Goal: Contribute content: Add original content to the website for others to see

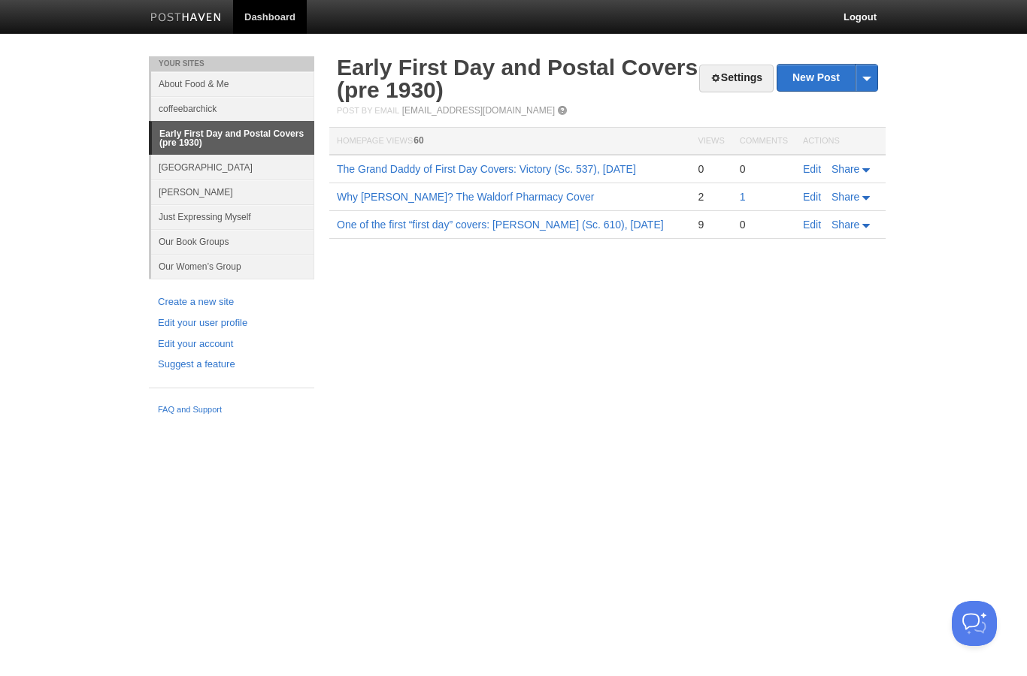
click at [377, 197] on link "Why [PERSON_NAME]? The Waldorf Pharmacy Cover" at bounding box center [465, 197] width 257 height 12
click at [736, 192] on td "1" at bounding box center [763, 197] width 63 height 28
click at [741, 195] on link "1" at bounding box center [743, 197] width 6 height 12
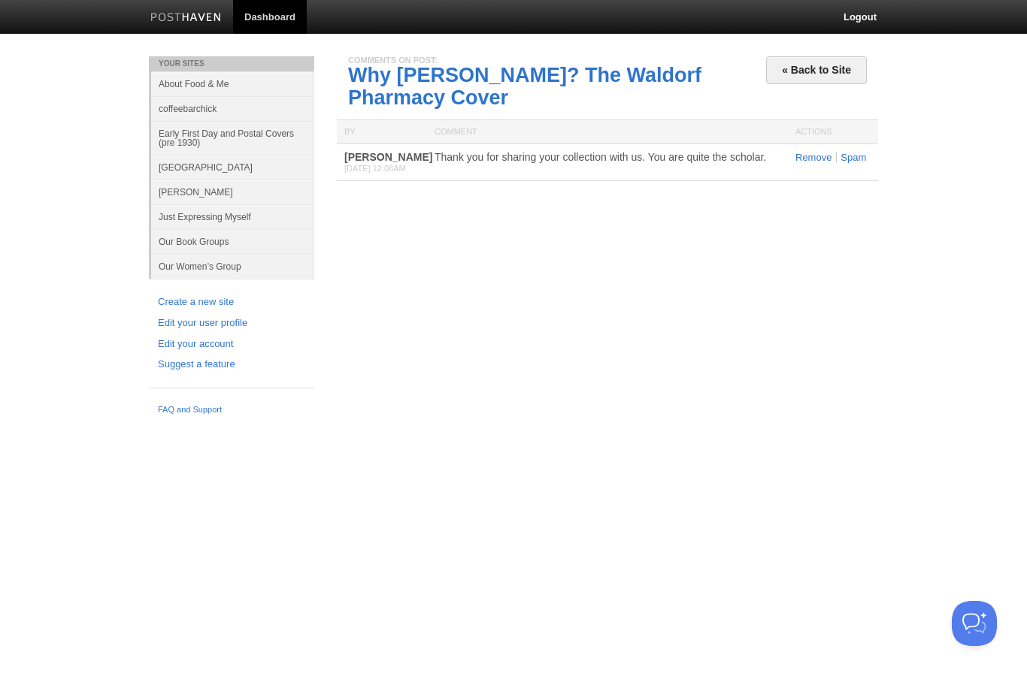
click at [384, 88] on link "Why [PERSON_NAME]? The Waldorf Pharmacy Cover" at bounding box center [524, 86] width 353 height 45
click at [840, 74] on link "« Back to Site" at bounding box center [816, 70] width 101 height 28
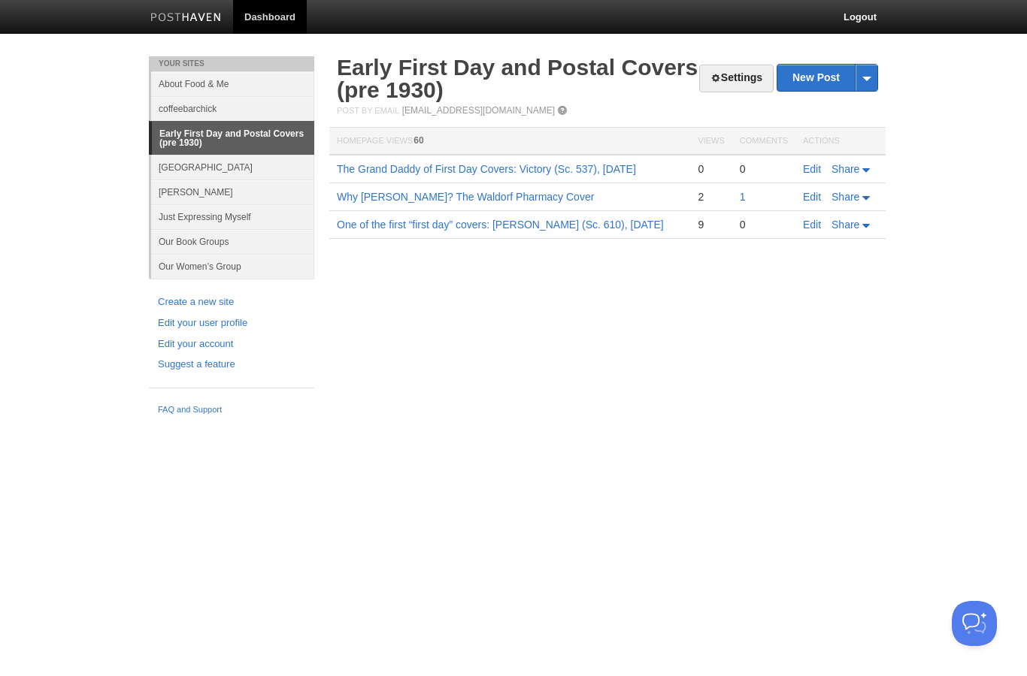
click at [833, 77] on link "New Post" at bounding box center [827, 78] width 100 height 26
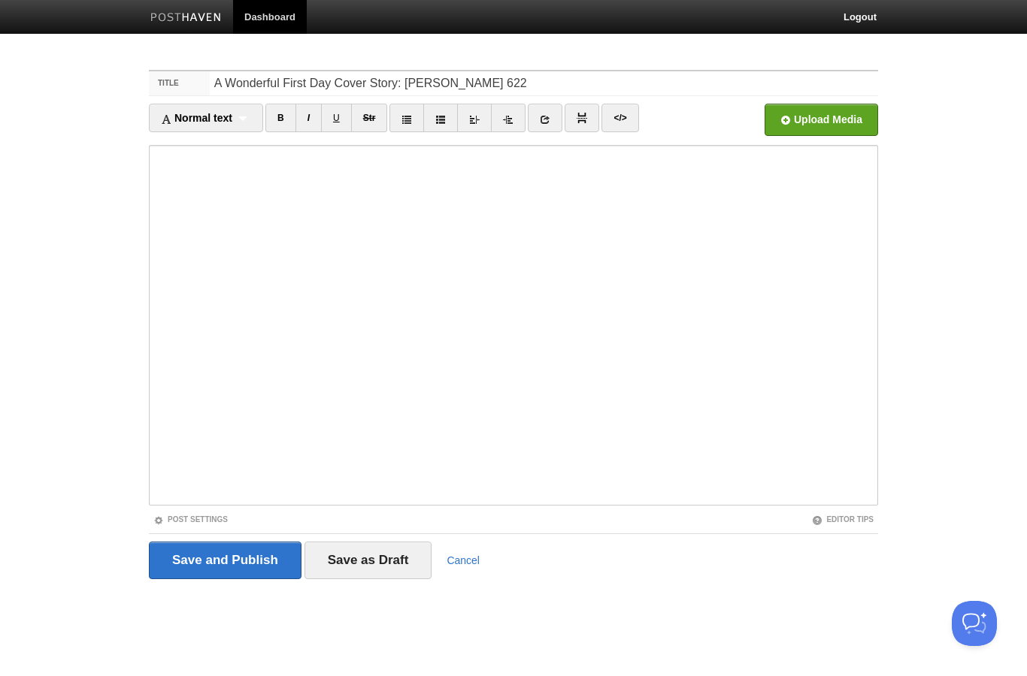
type input "A Wonderful First Day Cover Story: [PERSON_NAME] 622"
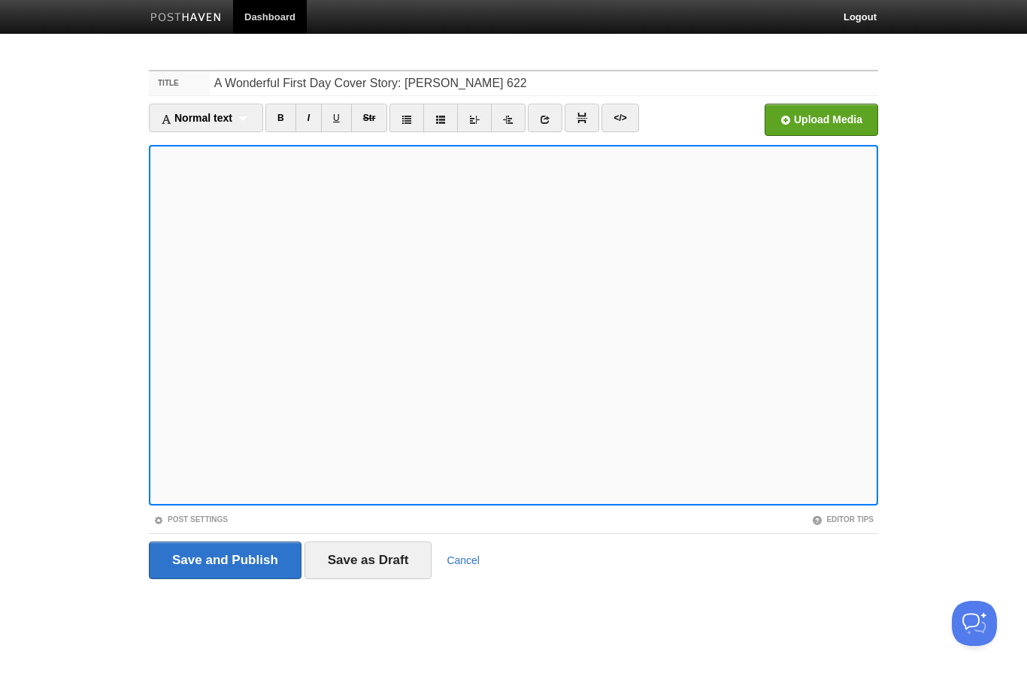
click at [173, 516] on link "Post Settings" at bounding box center [190, 520] width 74 height 8
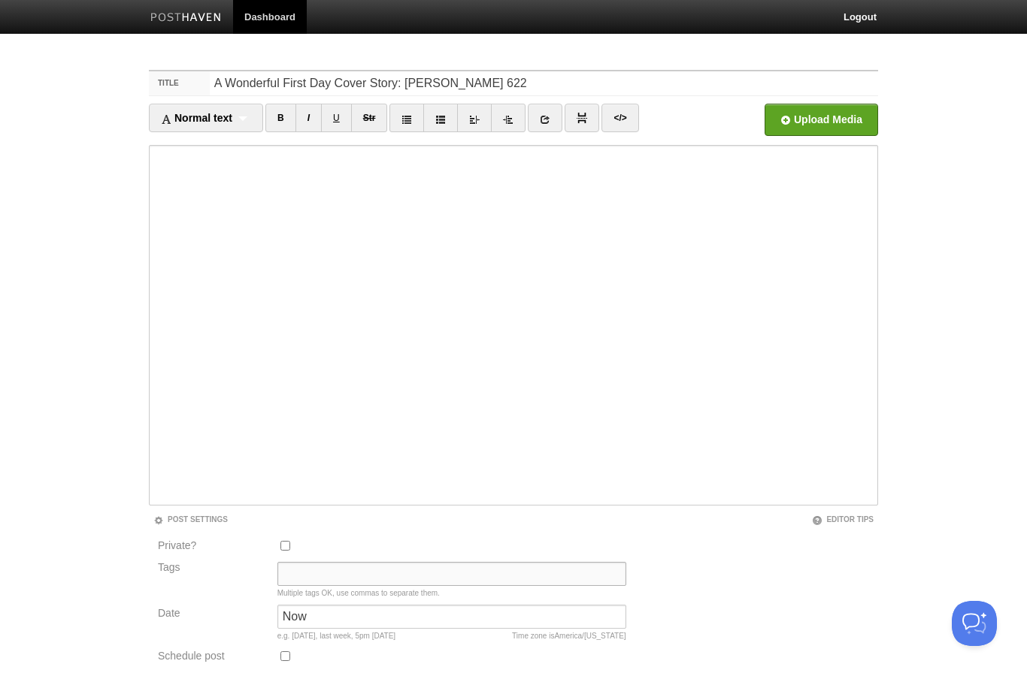
click at [294, 576] on input "Tags" at bounding box center [451, 574] width 349 height 24
type input "[PERSON_NAME] 622"
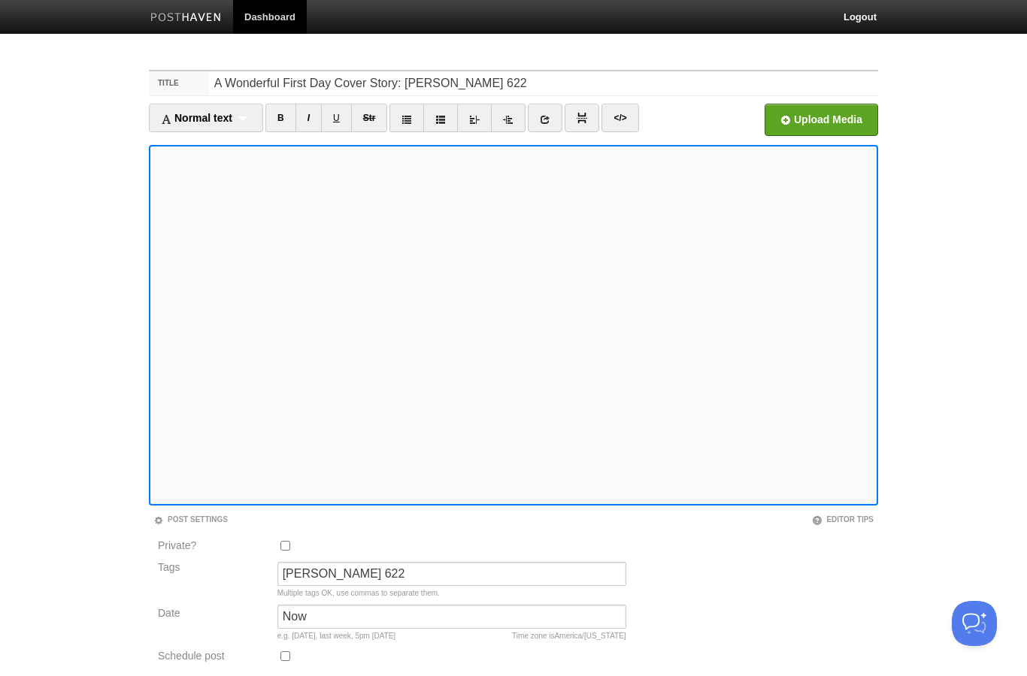
click at [319, 120] on link "I" at bounding box center [308, 118] width 26 height 29
click at [319, 121] on link "I" at bounding box center [308, 118] width 26 height 29
click at [310, 118] on link "I" at bounding box center [308, 118] width 26 height 29
click at [312, 113] on link "I" at bounding box center [308, 118] width 26 height 29
click at [313, 124] on link "I" at bounding box center [308, 118] width 26 height 29
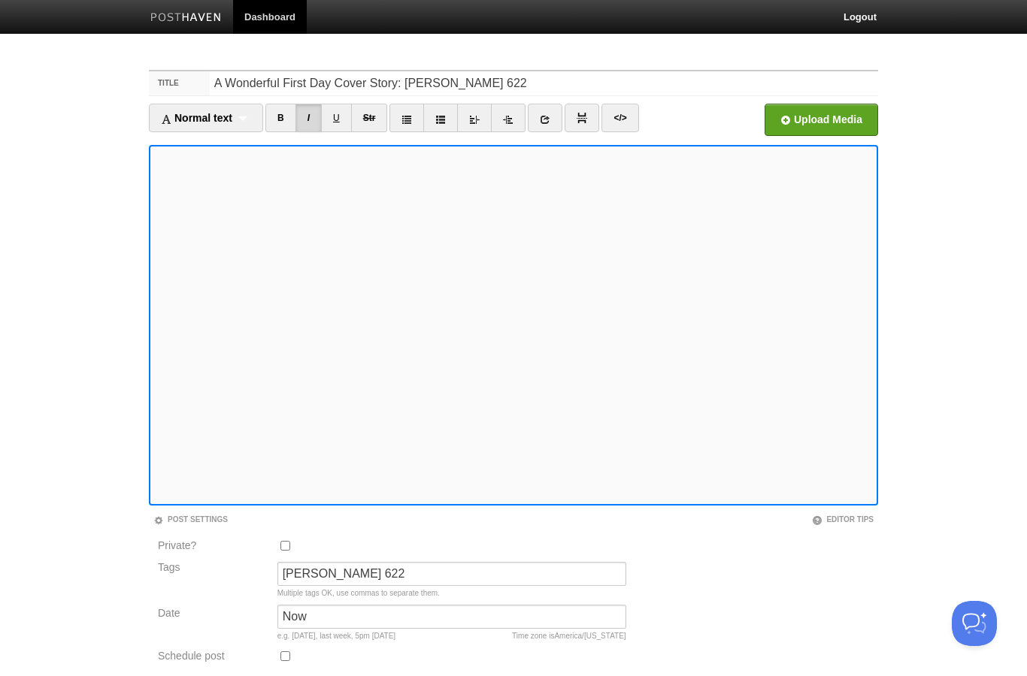
click at [331, 124] on link "U" at bounding box center [336, 118] width 31 height 29
click at [332, 120] on link "U" at bounding box center [336, 118] width 31 height 29
click at [307, 126] on link "I" at bounding box center [308, 118] width 26 height 29
click at [310, 120] on link "I" at bounding box center [308, 118] width 26 height 29
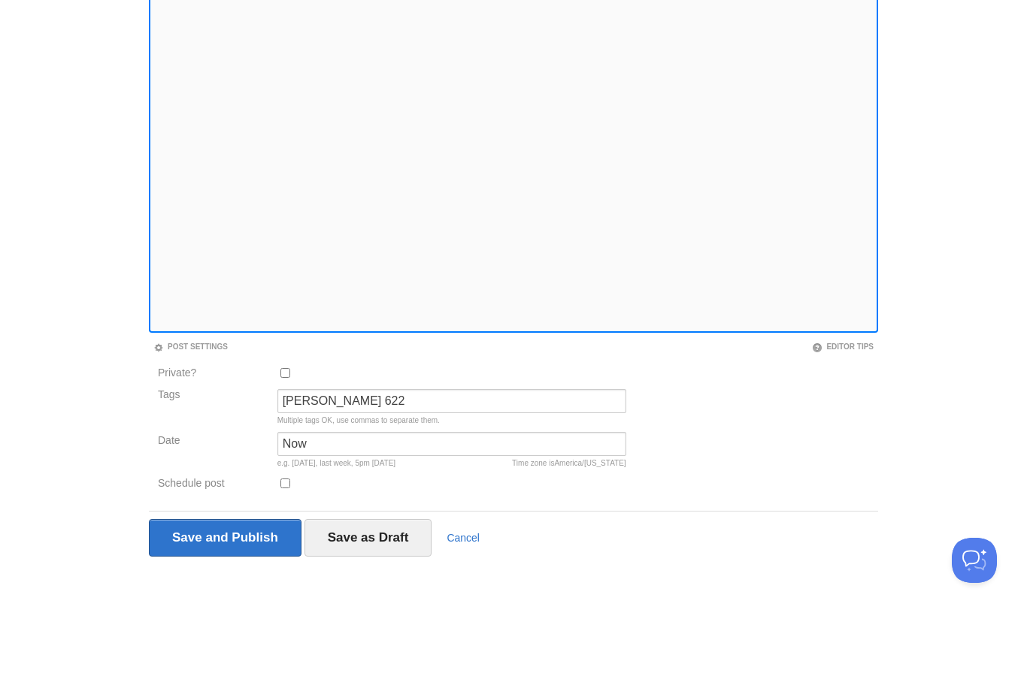
scroll to position [113, 0]
click at [367, 582] on input "Save as Draft" at bounding box center [368, 601] width 128 height 38
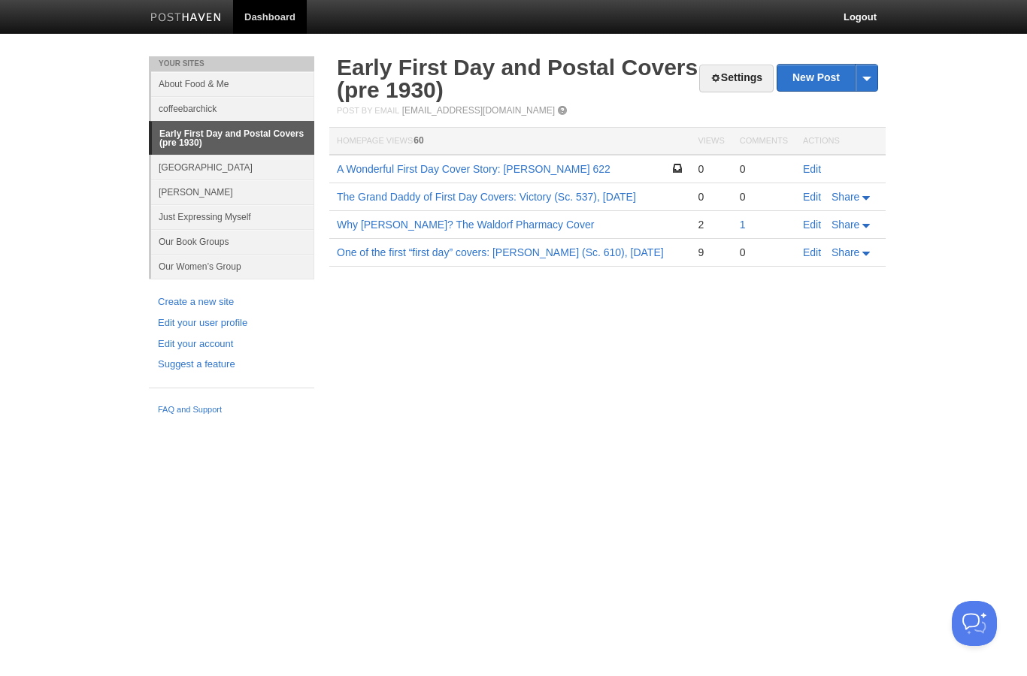
click at [803, 158] on td "Edit" at bounding box center [840, 169] width 90 height 29
click at [817, 159] on td "Edit" at bounding box center [840, 169] width 90 height 29
click at [815, 167] on link "Edit" at bounding box center [812, 169] width 18 height 12
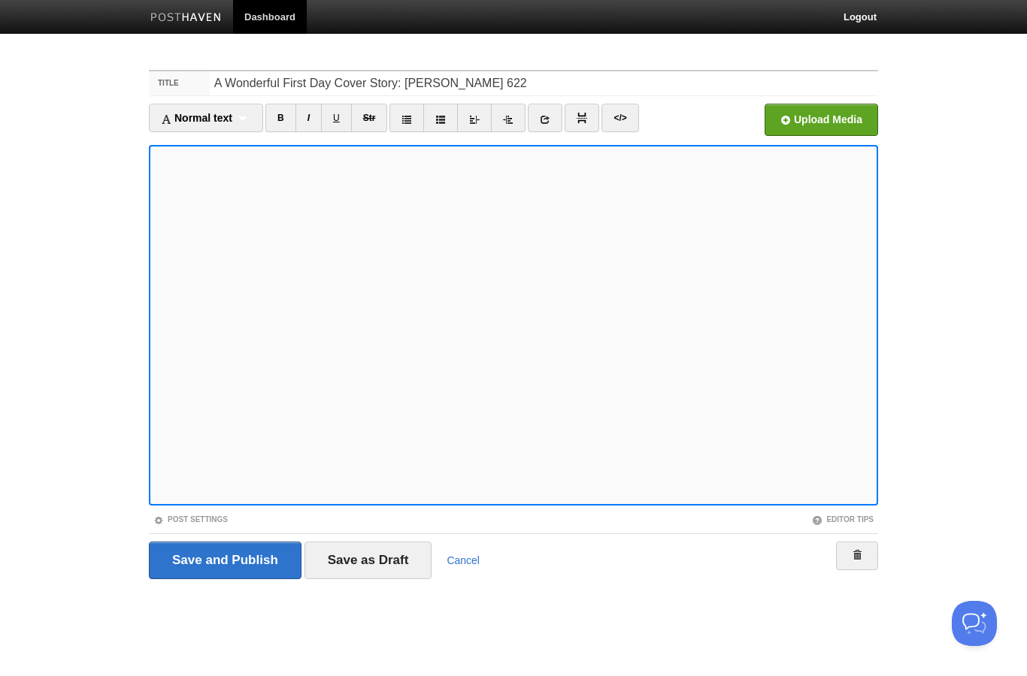
click at [813, 117] on input "file" at bounding box center [368, 124] width 1138 height 77
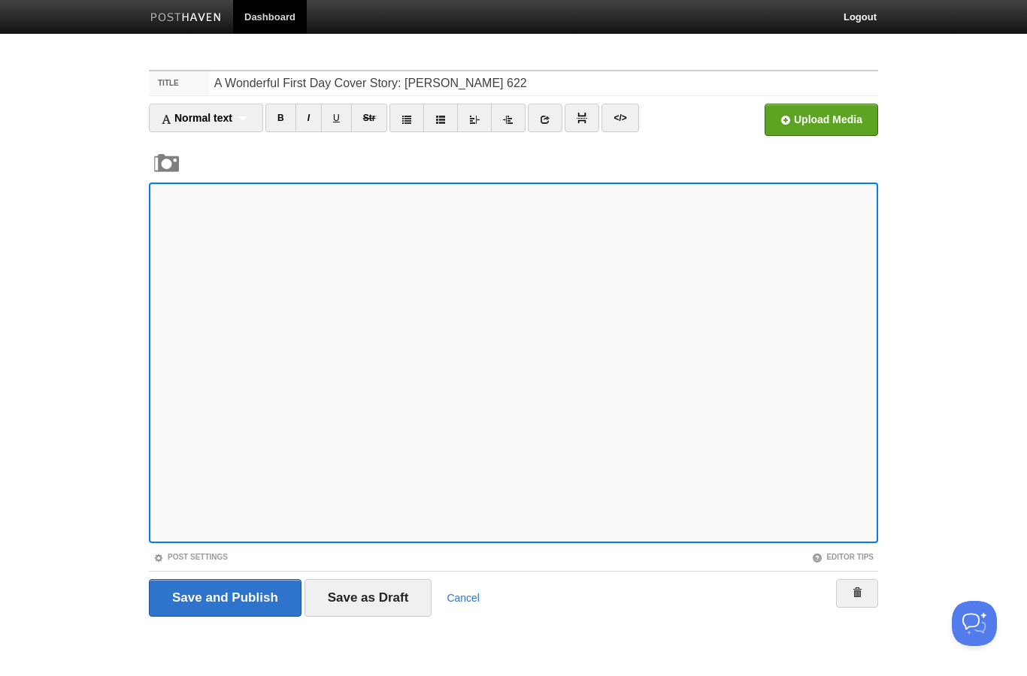
click at [360, 596] on input "Save as Draft" at bounding box center [368, 598] width 128 height 38
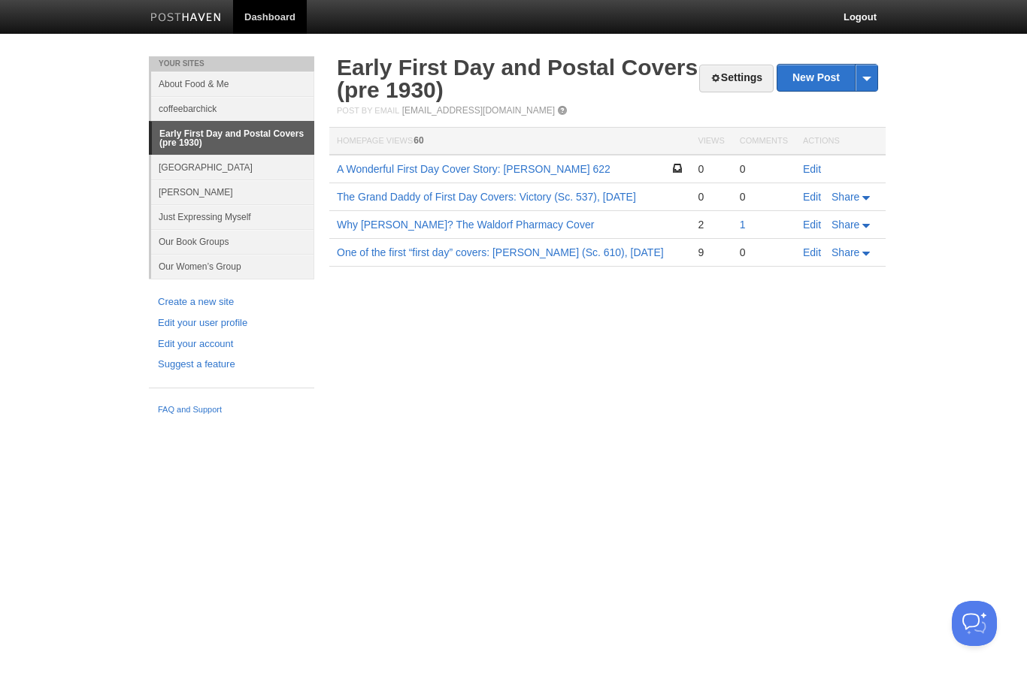
click at [815, 163] on link "Edit" at bounding box center [812, 169] width 18 height 12
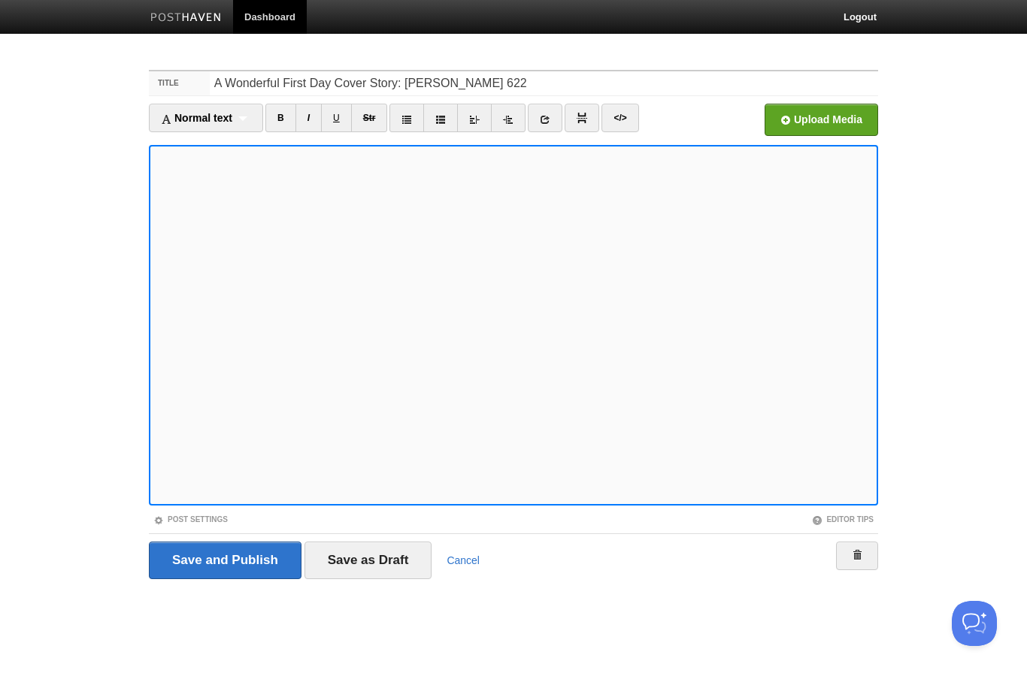
click at [811, 114] on input "file" at bounding box center [368, 124] width 1138 height 77
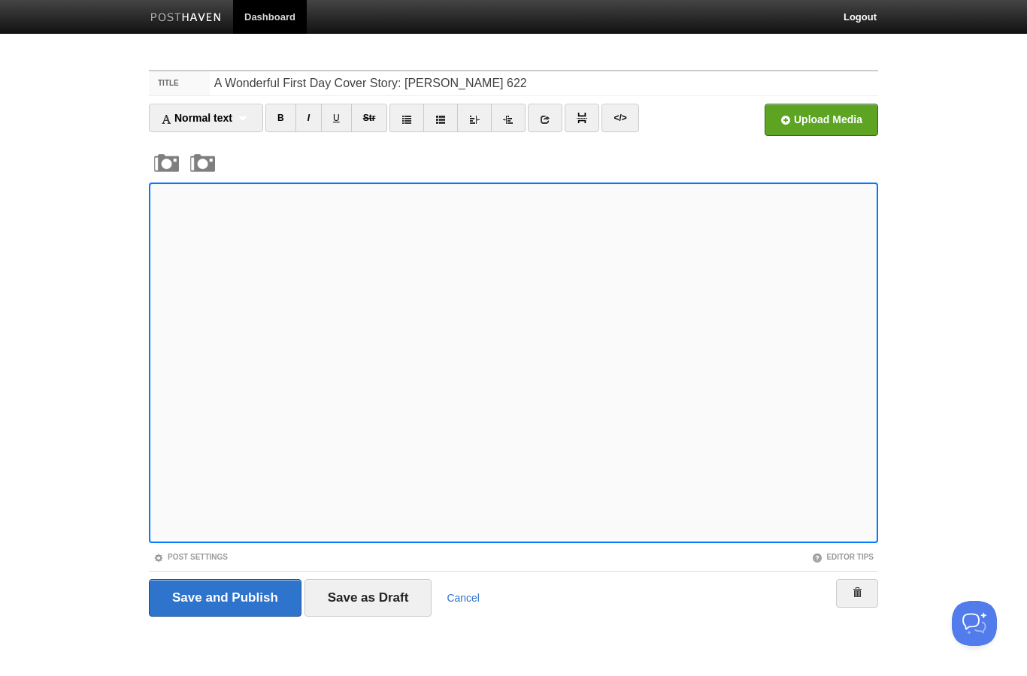
click at [228, 591] on input "Save and Publish" at bounding box center [225, 598] width 153 height 38
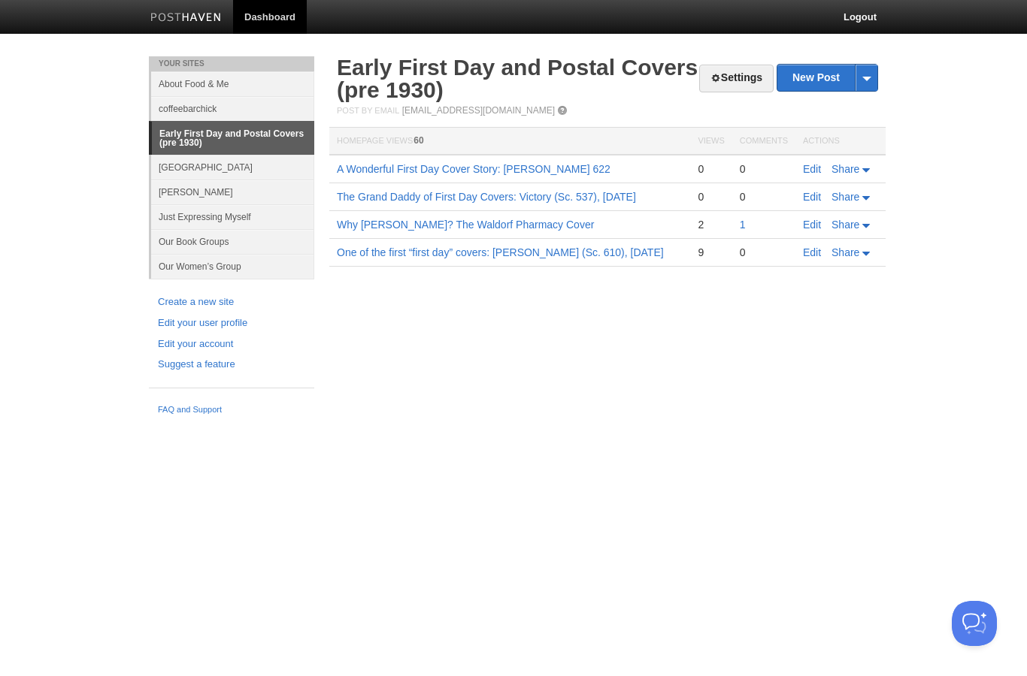
click at [407, 80] on link "Early First Day and Postal Covers (pre 1930)" at bounding box center [517, 78] width 361 height 47
click at [725, 83] on link "Settings" at bounding box center [736, 79] width 74 height 28
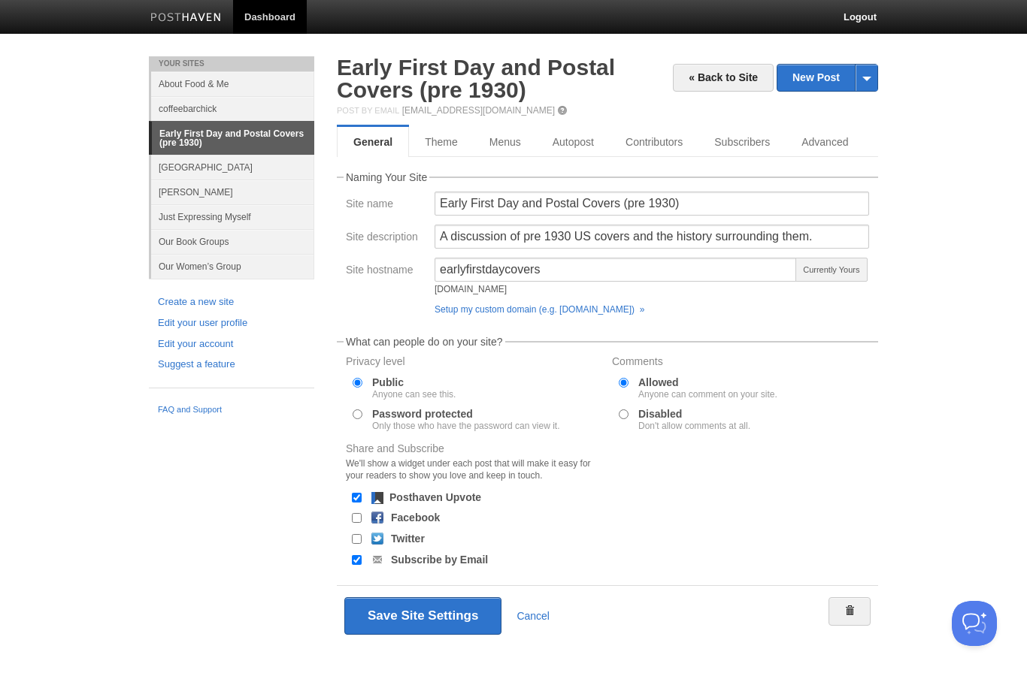
click at [848, 141] on link "Advanced" at bounding box center [824, 142] width 78 height 30
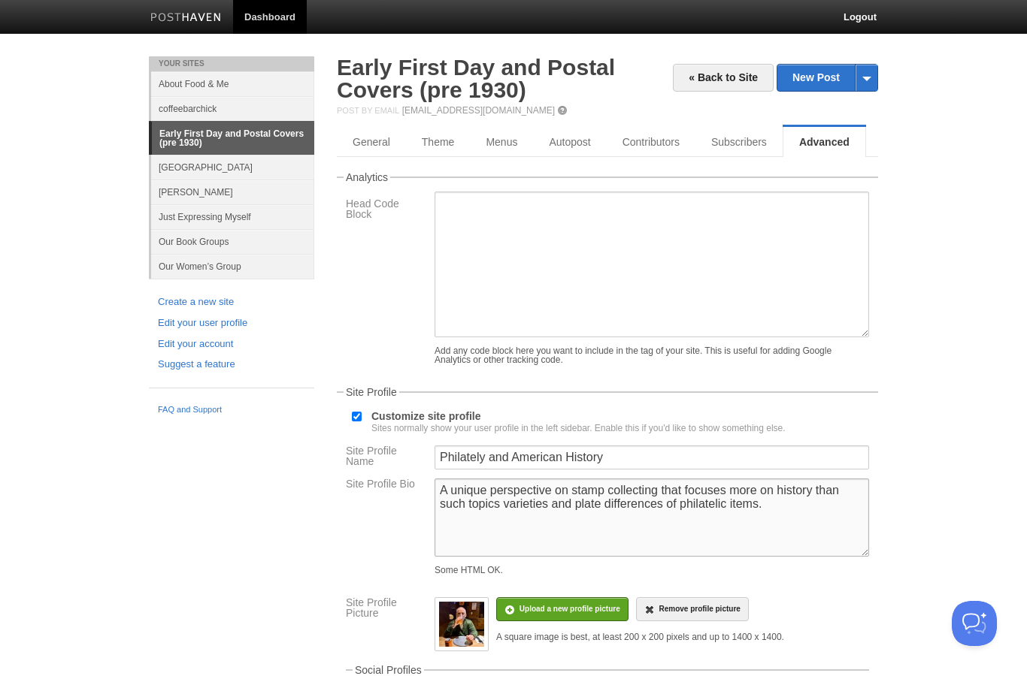
click at [797, 510] on textarea "A unique perspective on stamp collecting that focuses more on history than such…" at bounding box center [651, 518] width 434 height 78
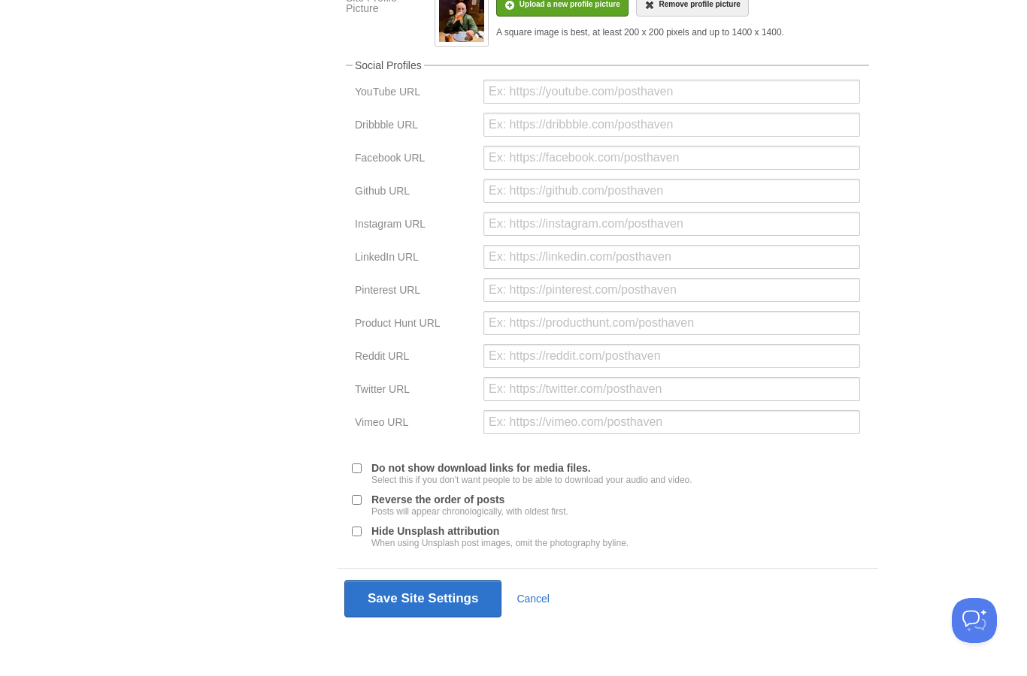
type textarea "A unique perspective on stamp collecting that focuses more on history and stori…"
click at [389, 593] on button "Save Site Settings" at bounding box center [422, 602] width 157 height 38
